Goal: Task Accomplishment & Management: Manage account settings

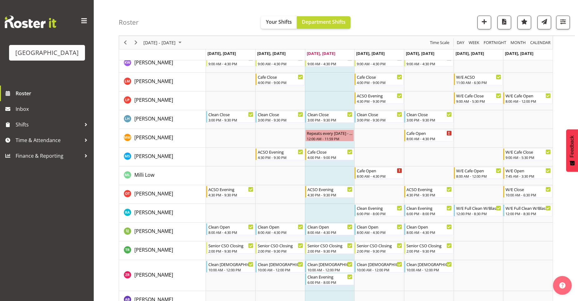
scroll to position [199, 0]
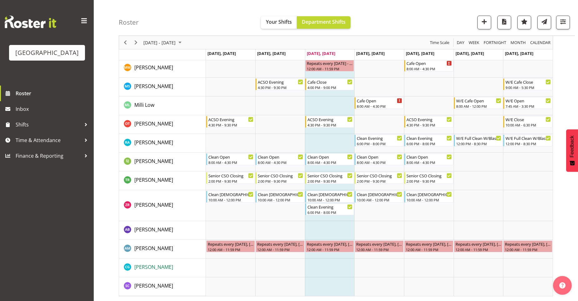
click at [143, 265] on span "[PERSON_NAME]" at bounding box center [153, 266] width 39 height 7
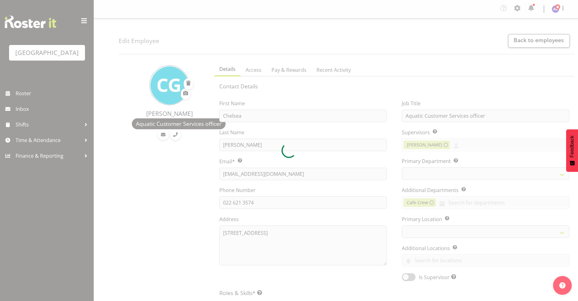
select select "TimelineWeek"
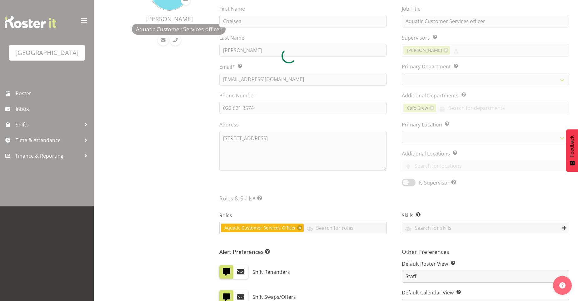
scroll to position [187, 0]
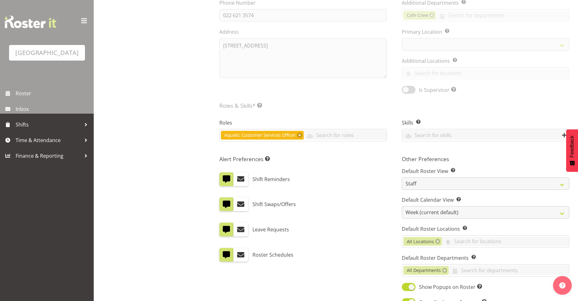
select select
select select "116"
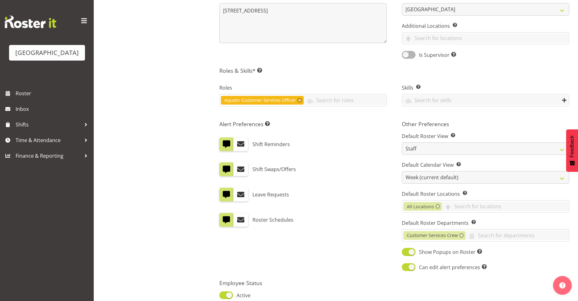
scroll to position [277, 0]
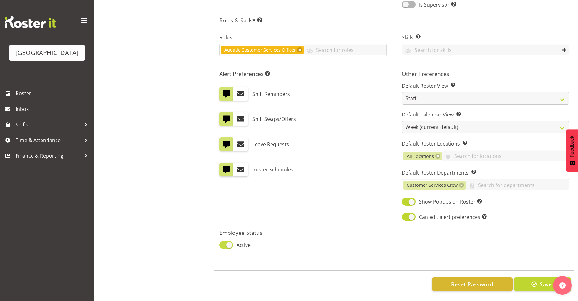
click at [229, 241] on span at bounding box center [226, 245] width 14 height 8
click at [223, 243] on input "Active" at bounding box center [221, 245] width 4 height 4
checkbox input "false"
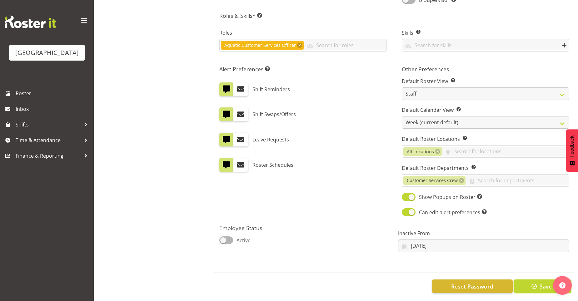
drag, startPoint x: 528, startPoint y: 285, endPoint x: 529, endPoint y: 289, distance: 3.8
click at [529, 288] on button "Save" at bounding box center [542, 286] width 57 height 14
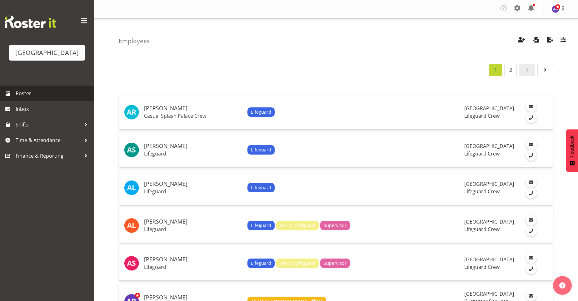
click at [51, 86] on link "Roster" at bounding box center [47, 94] width 94 height 16
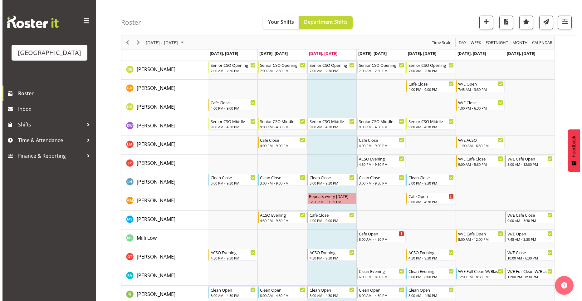
scroll to position [199, 0]
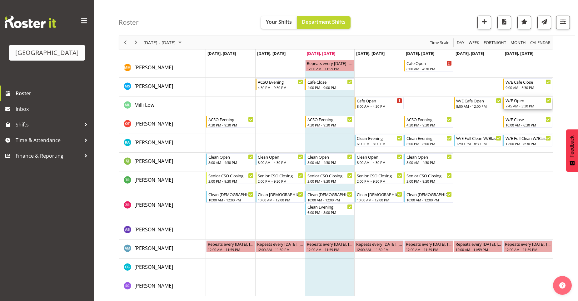
click at [513, 106] on div "7:45 AM - 3:30 PM" at bounding box center [528, 105] width 46 height 5
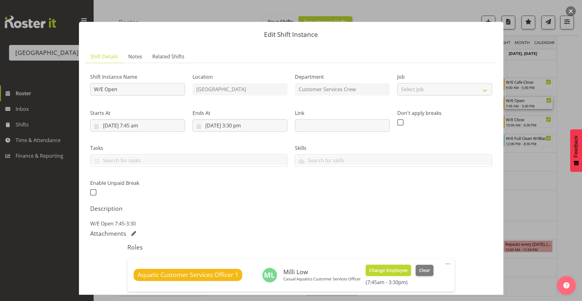
click at [377, 270] on span "Change Employee" at bounding box center [388, 270] width 38 height 7
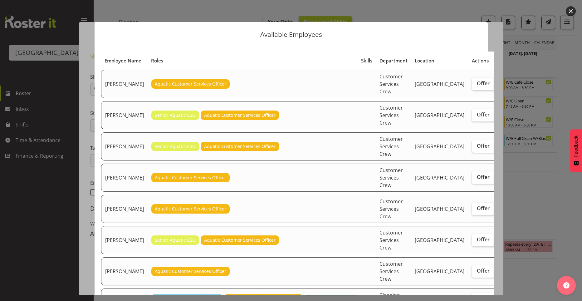
click at [495, 90] on label "Assign" at bounding box center [508, 84] width 26 height 12
click at [495, 86] on input "Assign" at bounding box center [497, 83] width 4 height 4
checkbox input "true"
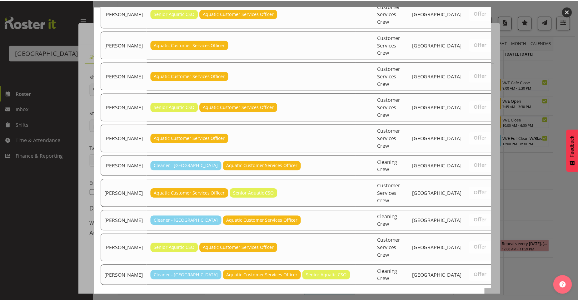
scroll to position [178, 0]
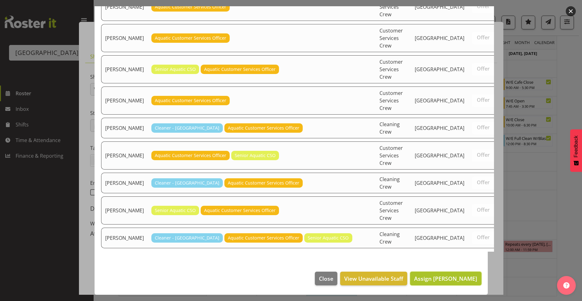
click at [451, 283] on button "Assign Amber-Jade Brass" at bounding box center [445, 279] width 71 height 14
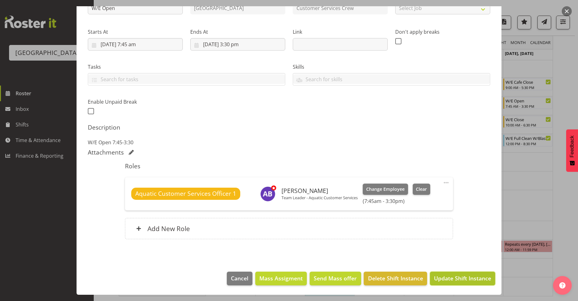
click at [468, 280] on span "Update Shift Instance" at bounding box center [462, 278] width 57 height 8
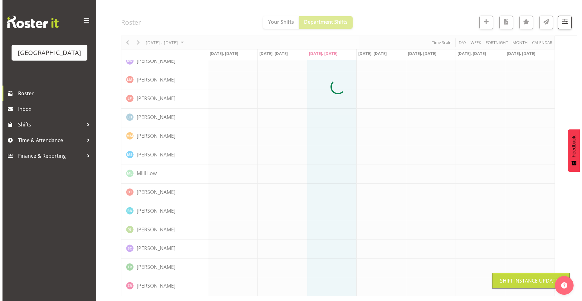
scroll to position [0, 0]
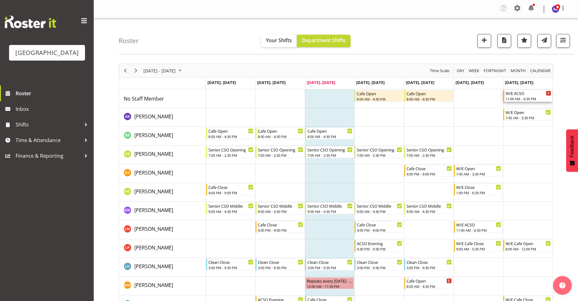
click at [539, 99] on div "11:00 AM - 6:30 PM" at bounding box center [528, 98] width 46 height 5
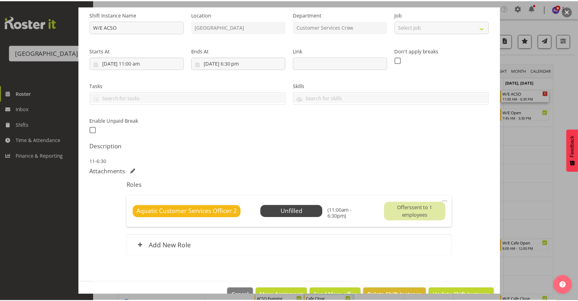
scroll to position [79, 0]
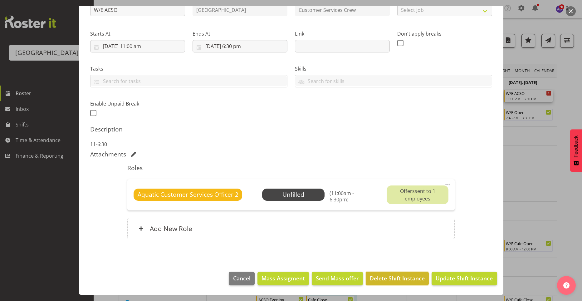
click at [387, 280] on span "Delete Shift Instance" at bounding box center [397, 278] width 55 height 8
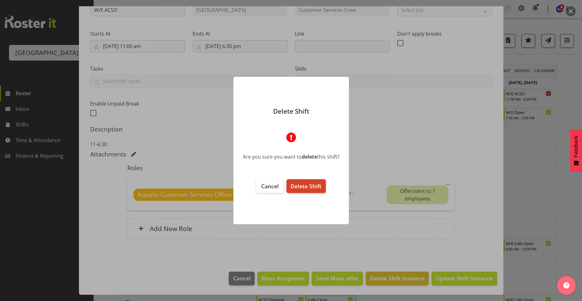
click at [313, 190] on button "Delete Shift" at bounding box center [306, 186] width 39 height 14
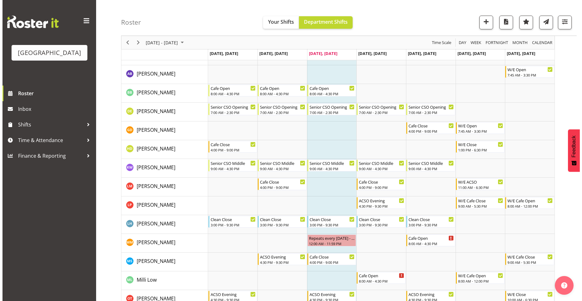
scroll to position [0, 0]
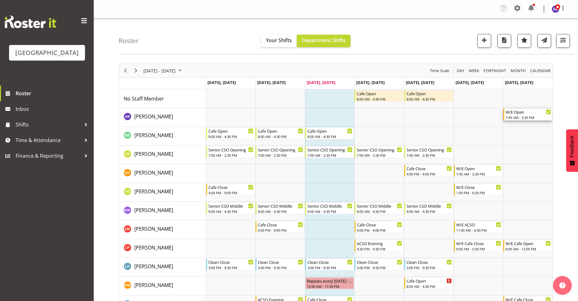
click at [529, 116] on div "7:45 AM - 3:30 PM" at bounding box center [528, 117] width 46 height 5
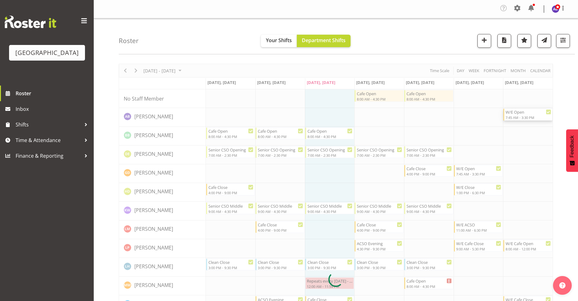
select select "8"
select select "2025"
select select "15"
select select "30"
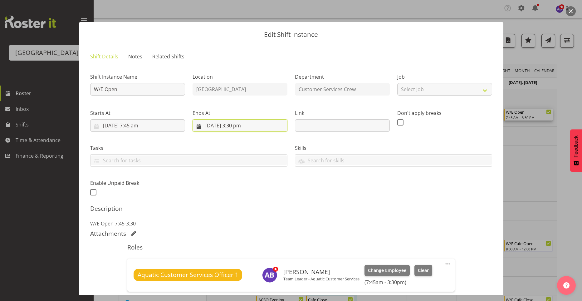
click at [235, 126] on input "7/09/2025, 3:30 pm" at bounding box center [240, 125] width 95 height 12
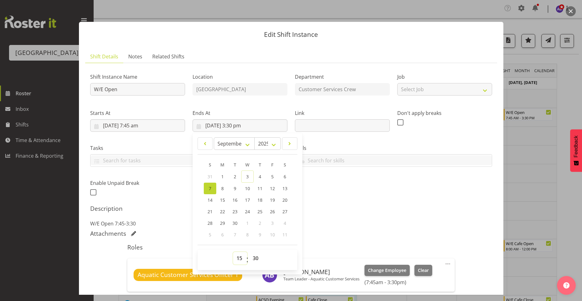
click at [237, 259] on select "00 01 02 03 04 05 06 07 08 09 10 11 12 13 14 15 16 17 18 19 20 21 22 23" at bounding box center [240, 258] width 14 height 12
select select "18"
click at [233, 252] on select "00 01 02 03 04 05 06 07 08 09 10 11 12 13 14 15 16 17 18 19 20 21 22 23" at bounding box center [240, 258] width 14 height 12
type input "7/09/2025, 6:30 pm"
click at [332, 235] on div "Attachments" at bounding box center [291, 233] width 402 height 7
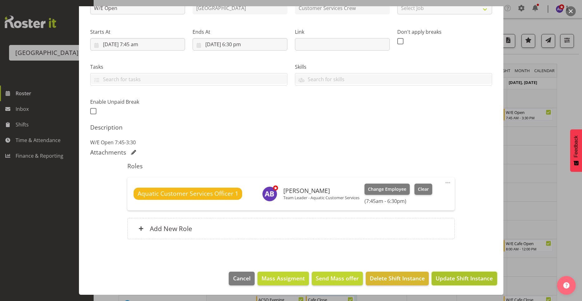
click at [455, 282] on button "Update Shift Instance" at bounding box center [464, 279] width 65 height 14
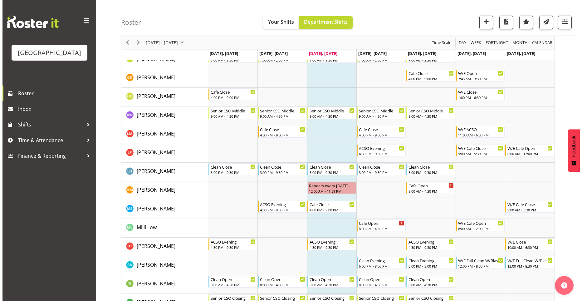
scroll to position [125, 0]
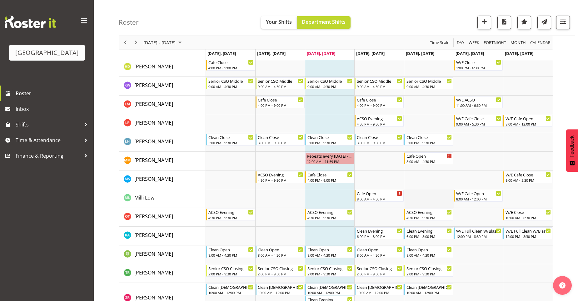
click at [427, 200] on td "Timeline Week of September 3, 2025" at bounding box center [429, 198] width 50 height 19
select select "11"
select select "15"
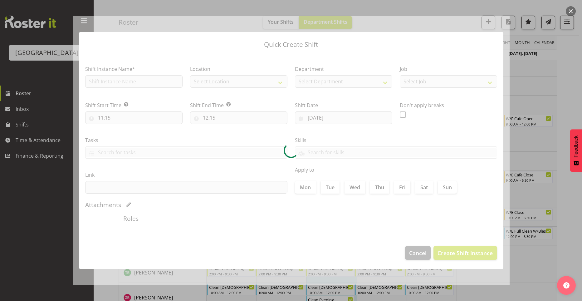
type input "05/09/2025"
checkbox input "true"
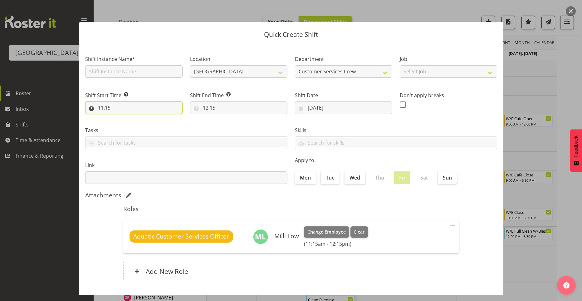
click at [106, 111] on input "11:15" at bounding box center [133, 107] width 97 height 12
click at [125, 127] on select "00 01 02 03 04 05 06 07 08 09 10 11 12 13 14 15 16 17 18 19 20 21 22 23" at bounding box center [128, 124] width 14 height 12
select select "13"
click at [121, 118] on select "00 01 02 03 04 05 06 07 08 09 10 11 12 13 14 15 16 17 18 19 20 21 22 23" at bounding box center [128, 124] width 14 height 12
type input "13:15"
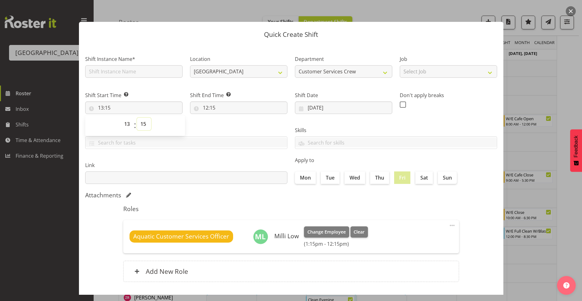
click at [144, 125] on select "00 01 02 03 04 05 06 07 08 09 10 11 12 13 14 15 16 17 18 19 20 21 22 23 24 25 2…" at bounding box center [144, 124] width 14 height 12
select select "30"
click at [137, 118] on select "00 01 02 03 04 05 06 07 08 09 10 11 12 13 14 15 16 17 18 19 20 21 22 23 24 25 2…" at bounding box center [144, 124] width 14 height 12
type input "13:30"
click at [202, 107] on input "12:15" at bounding box center [238, 107] width 97 height 12
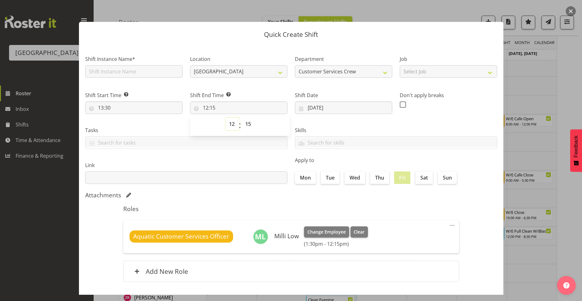
click at [229, 124] on select "00 01 02 03 04 05 06 07 08 09 10 11 12 13 14 15 16 17 18 19 20 21 22 23" at bounding box center [233, 124] width 14 height 12
select select "18"
click at [226, 118] on select "00 01 02 03 04 05 06 07 08 09 10 11 12 13 14 15 16 17 18 19 20 21 22 23" at bounding box center [233, 124] width 14 height 12
type input "18:15"
click at [247, 121] on select "00 01 02 03 04 05 06 07 08 09 10 11 12 13 14 15 16 17 18 19 20 21 22 23 24 25 2…" at bounding box center [249, 124] width 14 height 12
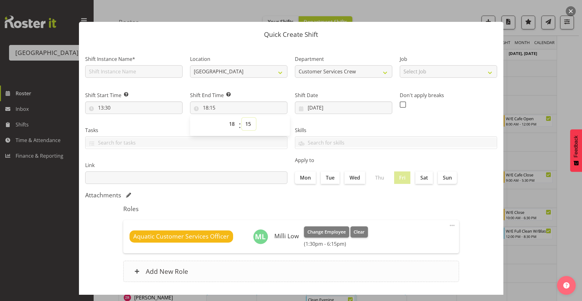
select select "30"
click at [242, 118] on select "00 01 02 03 04 05 06 07 08 09 10 11 12 13 14 15 16 17 18 19 20 21 22 23 24 25 2…" at bounding box center [249, 124] width 14 height 12
type input "18:30"
click at [212, 153] on div "Link" at bounding box center [186, 170] width 210 height 35
click at [200, 140] on input "text" at bounding box center [187, 143] width 202 height 10
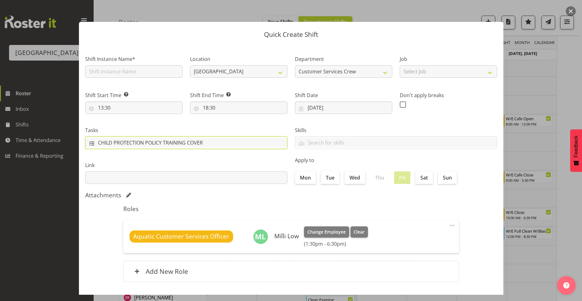
drag, startPoint x: 222, startPoint y: 140, endPoint x: 99, endPoint y: 147, distance: 123.2
click at [99, 147] on input "CHILD PROTECTION POLICY TRAINING COVER" at bounding box center [187, 143] width 202 height 10
type input "CHILD PROTECTION POLICY TRAINING COVER"
click at [362, 207] on h5 "Roles" at bounding box center [291, 208] width 336 height 7
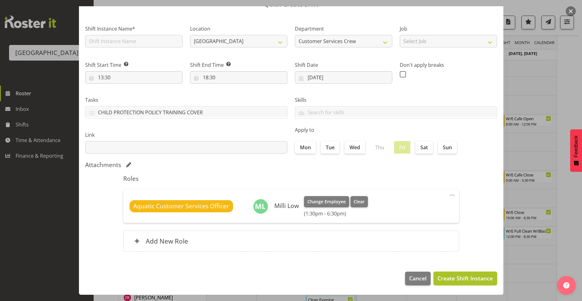
click at [466, 281] on span "Create Shift Instance" at bounding box center [465, 278] width 55 height 8
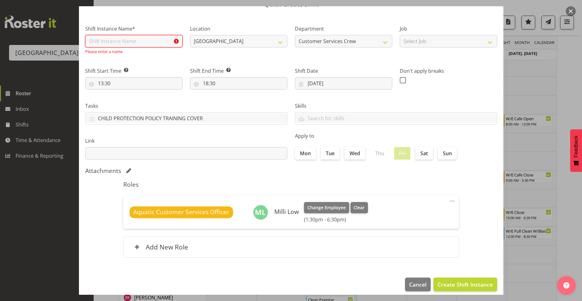
click at [144, 41] on input "text" at bounding box center [133, 41] width 97 height 12
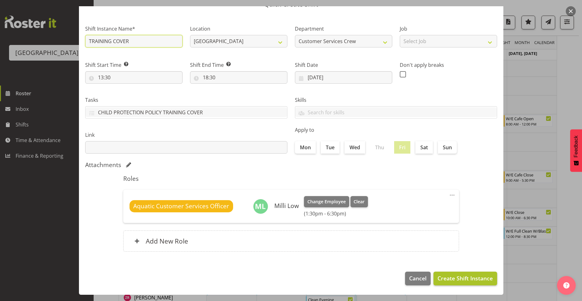
type input "TRAINING COVER"
click at [455, 275] on span "Create Shift Instance" at bounding box center [465, 278] width 55 height 8
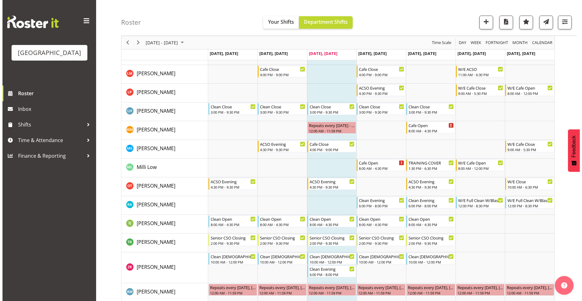
scroll to position [156, 0]
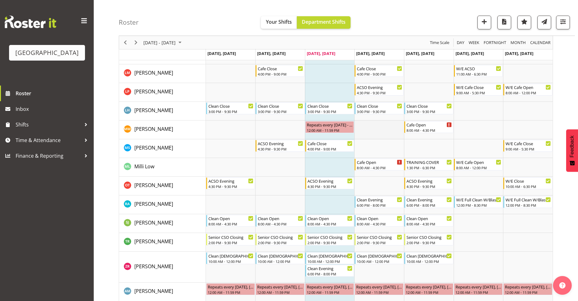
click at [386, 135] on td "Timeline Week of September 3, 2025" at bounding box center [379, 130] width 50 height 19
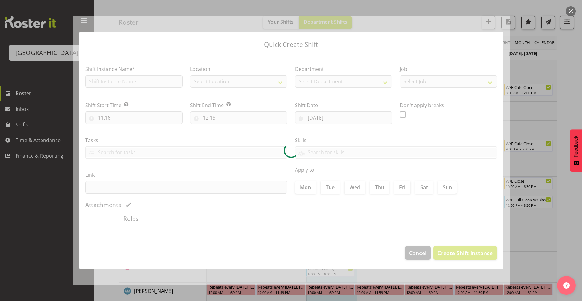
type input "04/09/2025"
checkbox input "true"
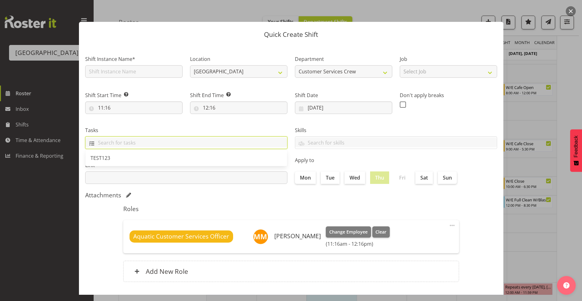
paste input "CHILD PROTECTION POLICY TRAINING COVER"
type input "CHILD PROTECTION POLICY TRAINING COVER"
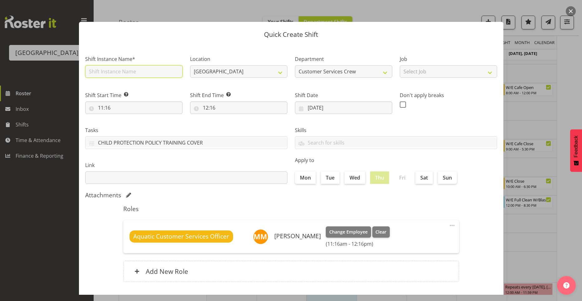
click at [117, 71] on input "text" at bounding box center [133, 71] width 97 height 12
type input "TRAINING COVER"
click at [110, 108] on input "11:16" at bounding box center [133, 107] width 97 height 12
click at [128, 123] on select "00 01 02 03 04 05 06 07 08 09 10 11 12 13 14 15 16 17 18 19 20 21 22 23" at bounding box center [128, 124] width 14 height 12
select select "13"
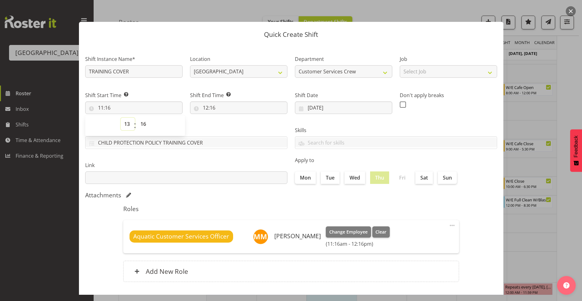
click at [121, 118] on select "00 01 02 03 04 05 06 07 08 09 10 11 12 13 14 15 16 17 18 19 20 21 22 23" at bounding box center [128, 124] width 14 height 12
type input "13:16"
click at [145, 124] on select "00 01 02 03 04 05 06 07 08 09 10 11 12 13 14 15 16 17 18 19 20 21 22 23 24 25 2…" at bounding box center [144, 124] width 14 height 12
select select "30"
click at [137, 118] on select "00 01 02 03 04 05 06 07 08 09 10 11 12 13 14 15 16 17 18 19 20 21 22 23 24 25 2…" at bounding box center [144, 124] width 14 height 12
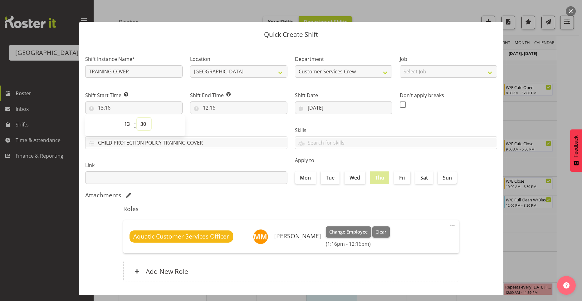
type input "13:30"
click at [203, 109] on input "12:16" at bounding box center [238, 107] width 97 height 12
click at [231, 127] on select "00 01 02 03 04 05 06 07 08 09 10 11 12 13 14 15 16 17 18 19 20 21 22 23" at bounding box center [233, 124] width 14 height 12
select select "18"
click at [226, 118] on select "00 01 02 03 04 05 06 07 08 09 10 11 12 13 14 15 16 17 18 19 20 21 22 23" at bounding box center [233, 124] width 14 height 12
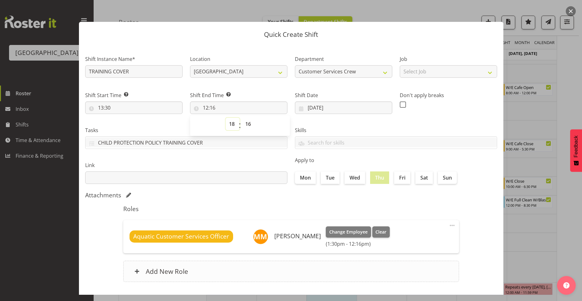
type input "18:16"
click at [245, 126] on select "00 01 02 03 04 05 06 07 08 09 10 11 12 13 14 15 16 17 18 19 20 21 22 23 24 25 2…" at bounding box center [249, 124] width 14 height 12
select select "30"
click at [242, 118] on select "00 01 02 03 04 05 06 07 08 09 10 11 12 13 14 15 16 17 18 19 20 21 22 23 24 25 2…" at bounding box center [249, 124] width 14 height 12
type input "18:30"
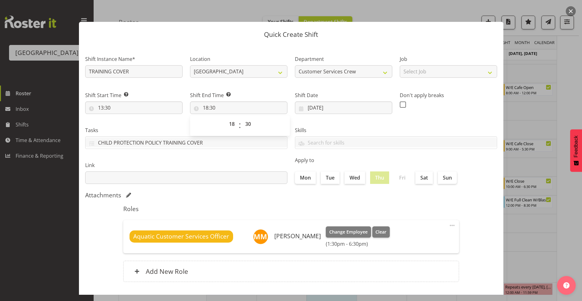
click at [313, 204] on div "Roles Aquatic Customer Services Officer Maddison Mason-Pine Change Employee Cle…" at bounding box center [291, 245] width 343 height 88
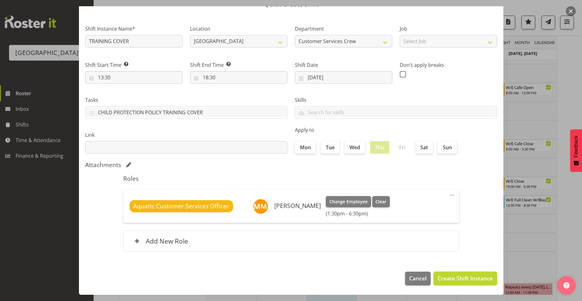
click at [457, 276] on span "Create Shift Instance" at bounding box center [465, 278] width 55 height 8
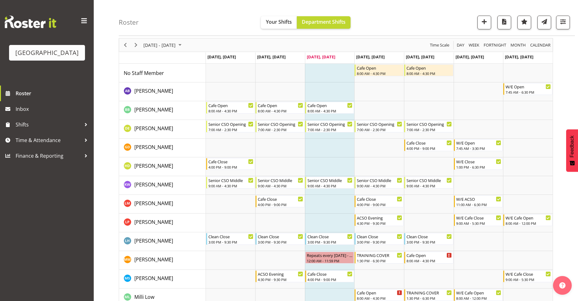
scroll to position [0, 0]
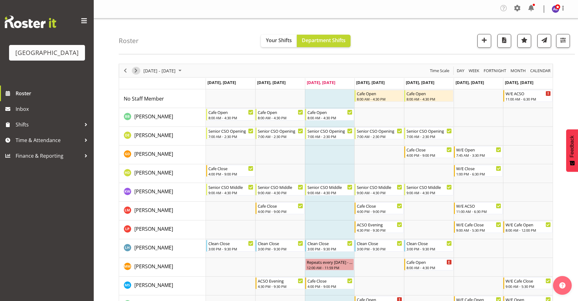
click at [137, 69] on span "Next" at bounding box center [135, 71] width 7 height 8
